Goal: Task Accomplishment & Management: Manage account settings

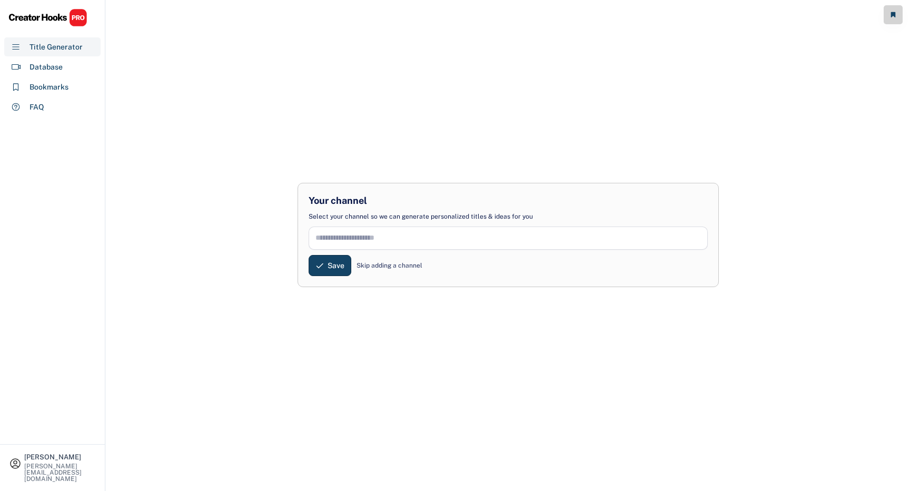
click at [260, 201] on div "Your channel Select your channel so we can generate personalized titles & ideas…" at bounding box center [508, 245] width 804 height 491
click at [69, 69] on div "Database" at bounding box center [52, 66] width 96 height 19
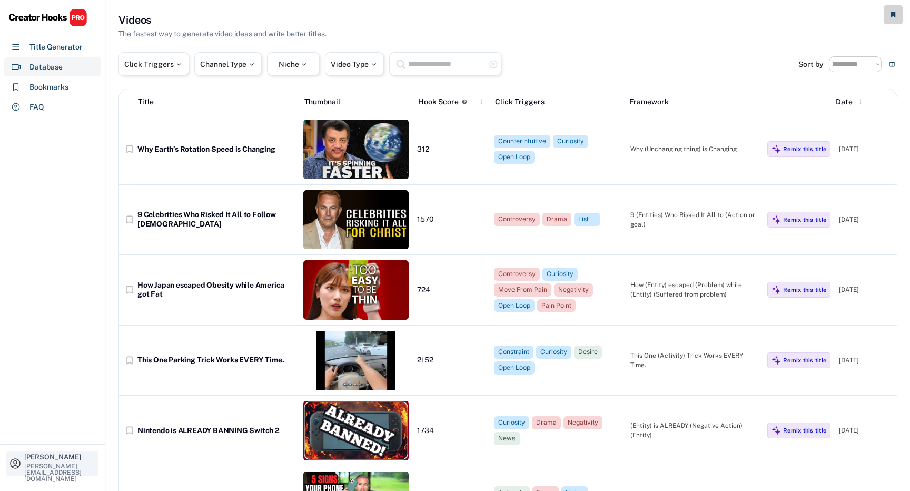
click at [60, 457] on div "[PERSON_NAME]" at bounding box center [60, 457] width 72 height 7
select select "*****"
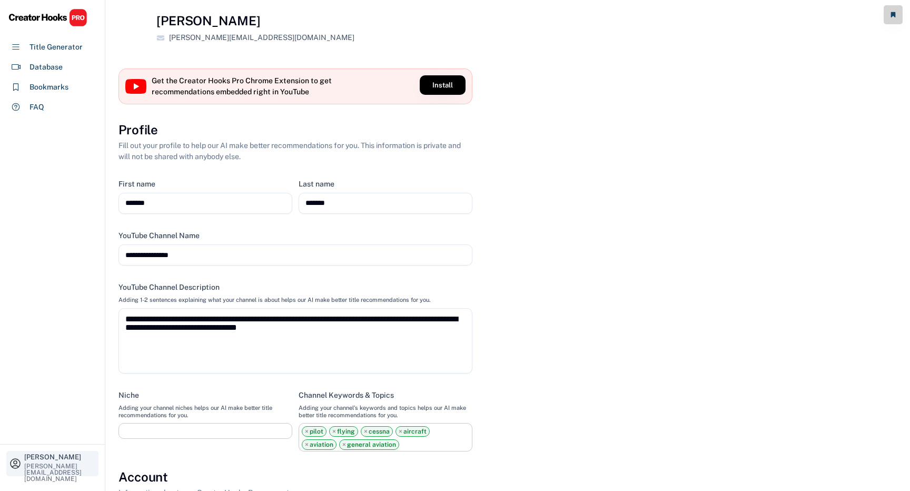
scroll to position [45, 0]
select select
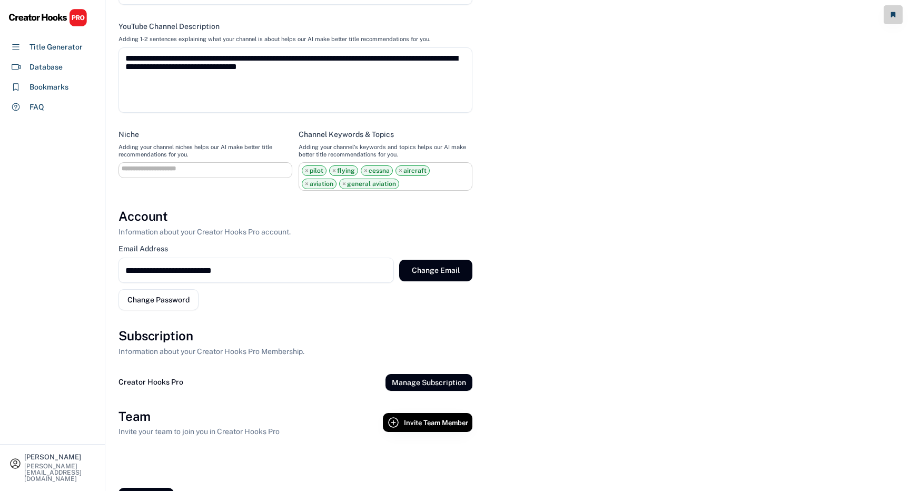
scroll to position [292, 0]
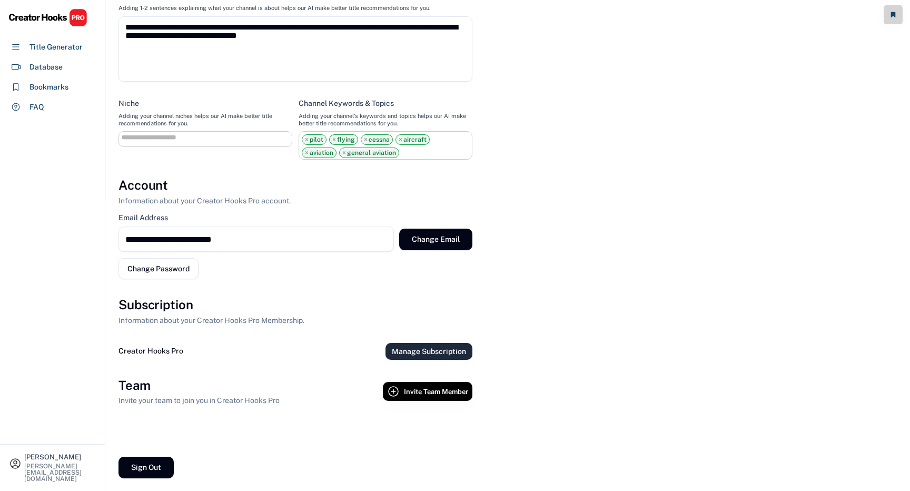
click at [417, 354] on button "Manage Subscription" at bounding box center [429, 351] width 87 height 17
